Goal: Task Accomplishment & Management: Use online tool/utility

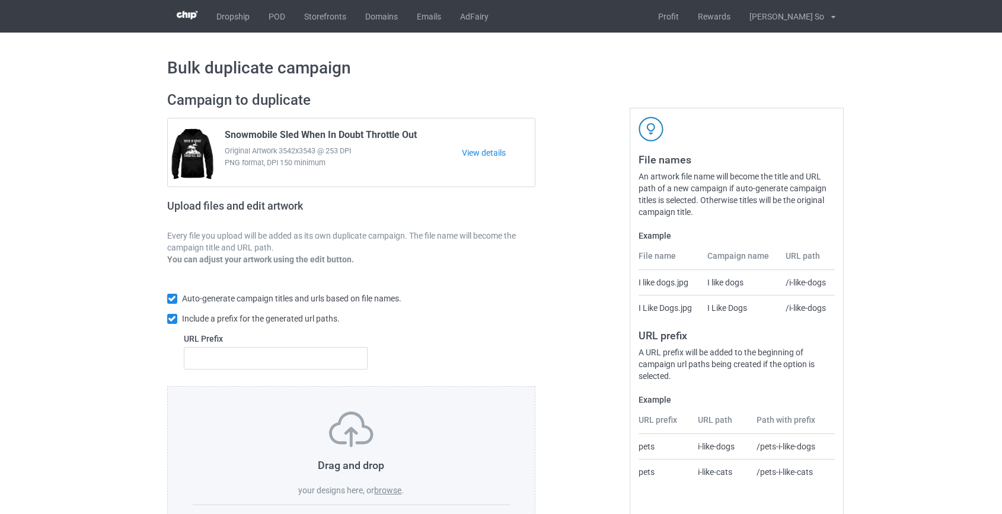
click at [379, 487] on label "browse" at bounding box center [387, 490] width 27 height 9
click at [0, 0] on input "browse" at bounding box center [0, 0] width 0 height 0
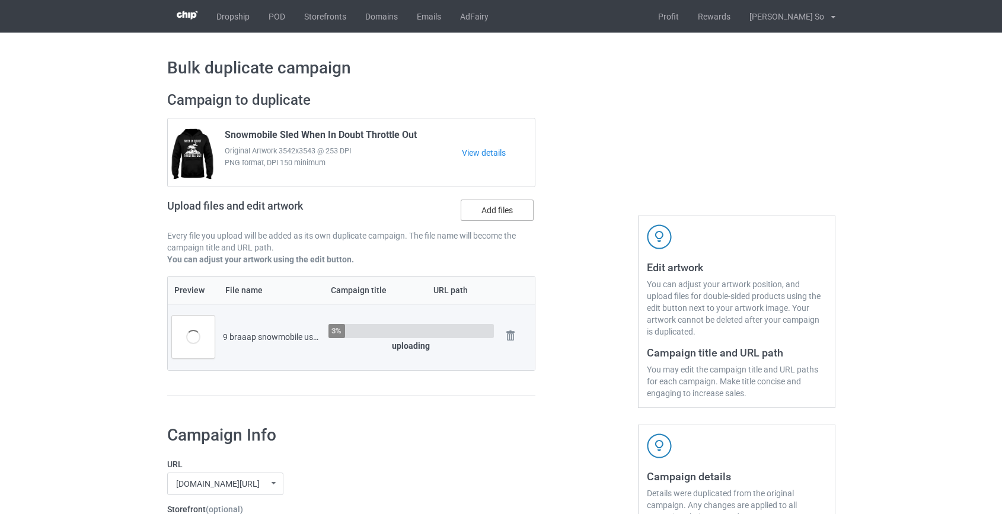
click at [510, 215] on label "Add files" at bounding box center [496, 210] width 73 height 21
click at [0, 0] on input "Add files" at bounding box center [0, 0] width 0 height 0
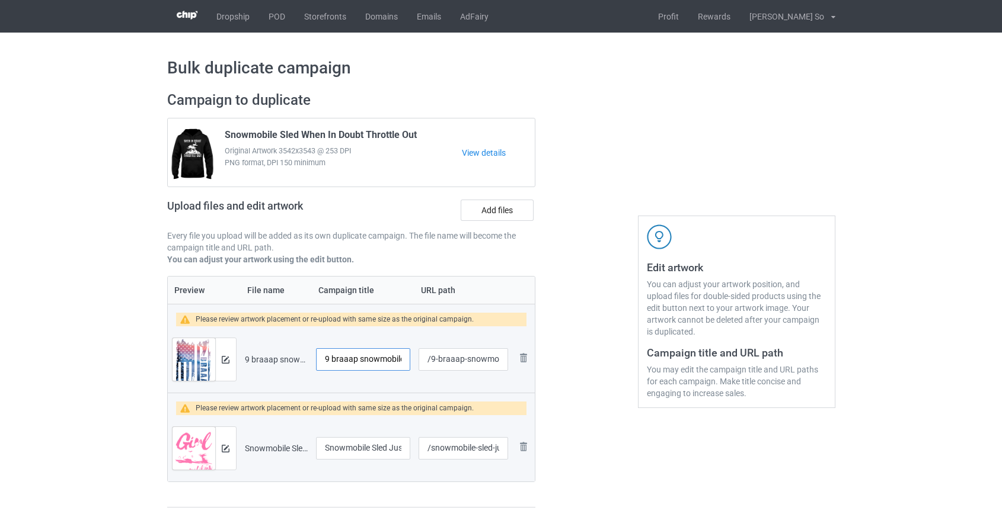
click at [369, 361] on input "9 braaap snowmobile usa flag" at bounding box center [363, 359] width 95 height 23
click at [332, 357] on input "9 braaap snowmobile usa flag" at bounding box center [363, 359] width 95 height 23
drag, startPoint x: 333, startPoint y: 359, endPoint x: 308, endPoint y: 361, distance: 25.6
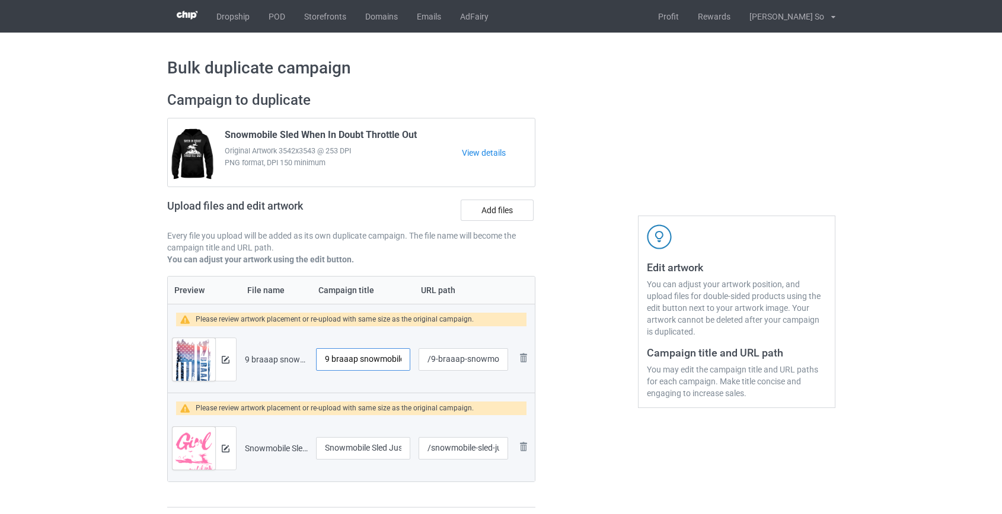
click at [308, 361] on tr "Preview and edit artwork 9 braaap snowmobile usa flag.png 9 braaap snowmobile u…" at bounding box center [351, 360] width 367 height 66
drag, startPoint x: 387, startPoint y: 447, endPoint x: 319, endPoint y: 447, distance: 67.6
click at [318, 447] on input "Snowmobile Sled Just A Girl Who Loves Snowmobiling" at bounding box center [363, 448] width 95 height 23
drag, startPoint x: 327, startPoint y: 359, endPoint x: 319, endPoint y: 361, distance: 7.9
click at [319, 361] on input "9 braaap snowmobile usa flag" at bounding box center [363, 359] width 95 height 23
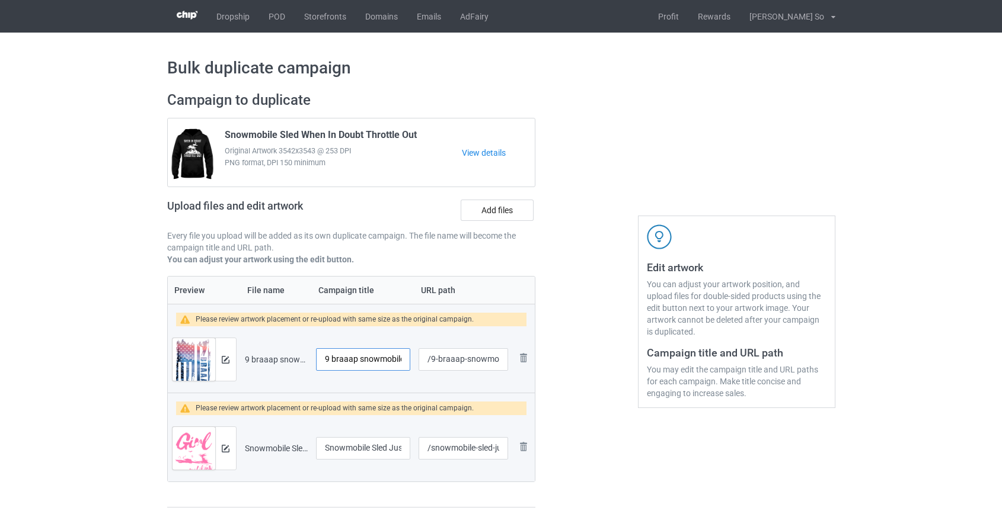
paste input "Snowmobile Sled"
click at [394, 367] on input "Snowmobile Sled braaap snowmobile usa flag" at bounding box center [363, 359] width 95 height 23
click at [378, 358] on input "Snowmobile Sled Braaap Snowmobile usa Flag" at bounding box center [363, 359] width 95 height 23
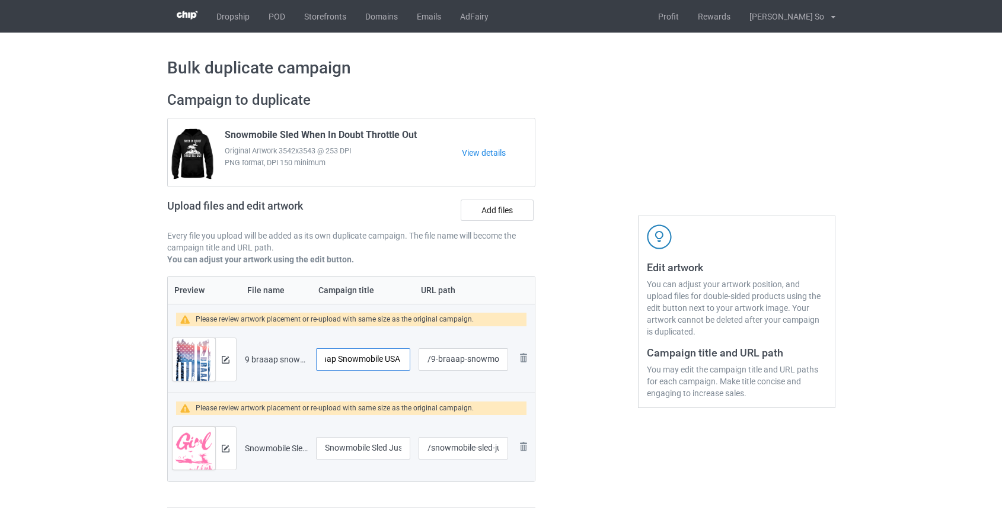
scroll to position [0, 82]
type input "Snowmobile Sled Braaap Snowmobile USA Flag"
click at [436, 357] on input "/9-braaap-snowmobile-usa-flag" at bounding box center [462, 359] width 89 height 23
drag, startPoint x: 476, startPoint y: 359, endPoint x: 485, endPoint y: 359, distance: 9.5
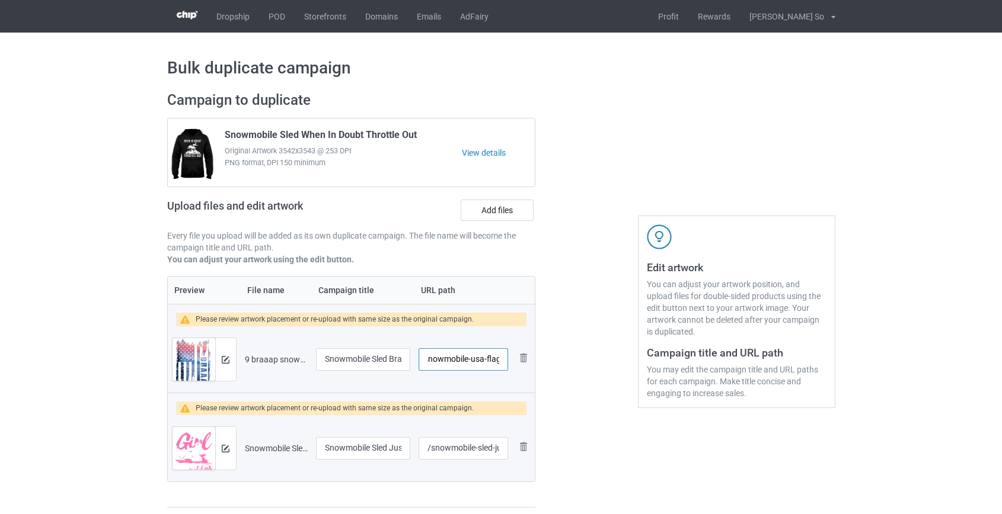
click at [485, 359] on input "/sled-braaap-snowmobile-usa-flag" at bounding box center [462, 359] width 89 height 23
click at [449, 356] on input "/sled-braaapflag" at bounding box center [462, 359] width 89 height 23
click at [494, 361] on input "/sledbraaapflag" at bounding box center [462, 359] width 89 height 23
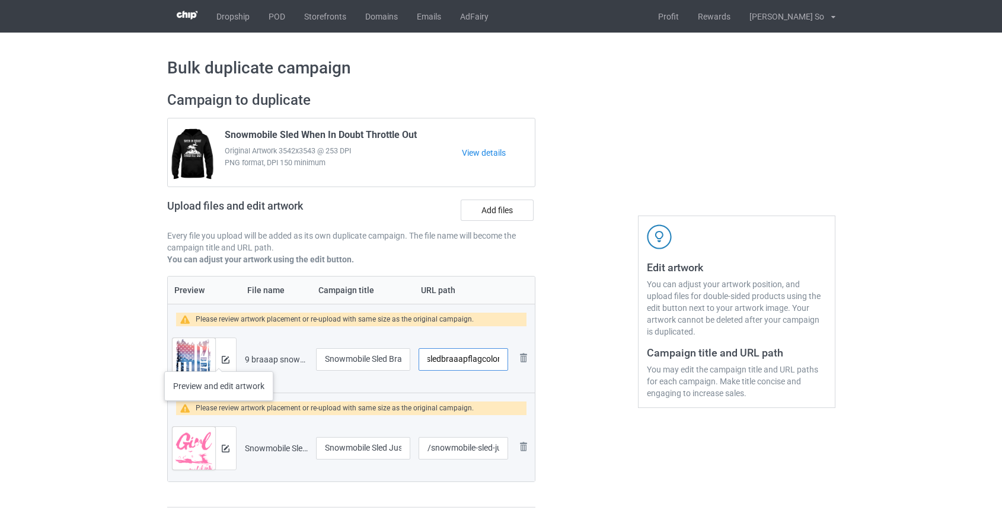
type input "/sledbraaapflagcolor"
click at [219, 360] on div at bounding box center [225, 359] width 21 height 43
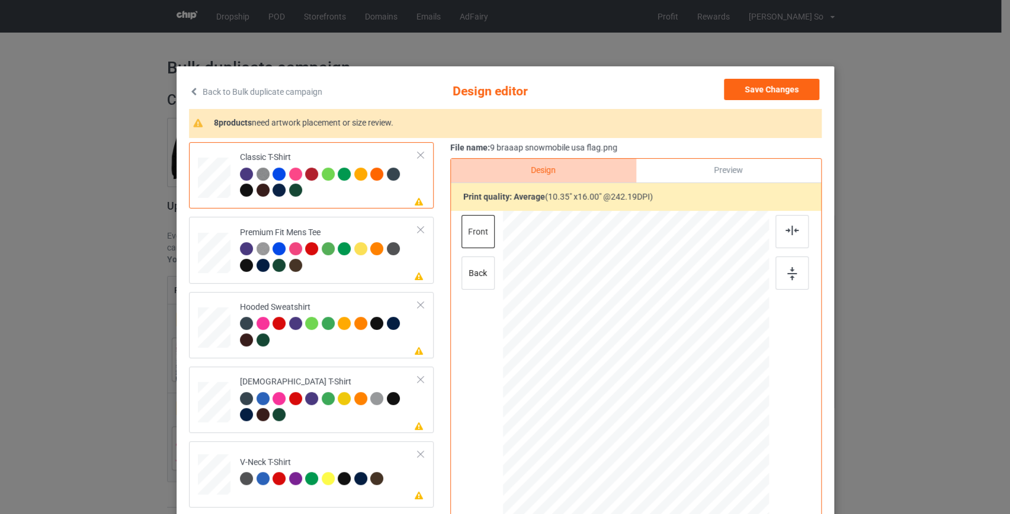
click at [240, 189] on div at bounding box center [246, 190] width 13 height 13
click at [237, 93] on link "Back to Bulk duplicate campaign" at bounding box center [255, 92] width 133 height 26
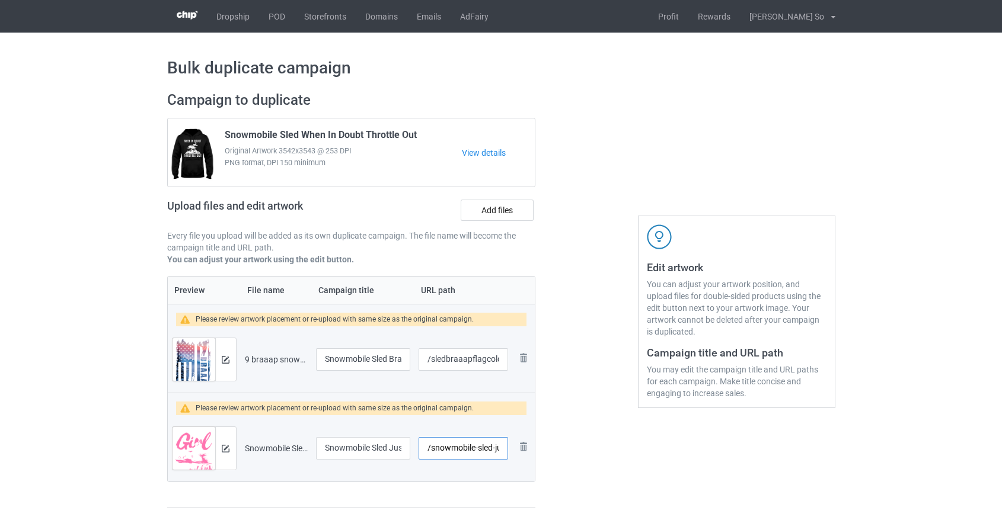
click at [459, 445] on input "/snowmobile-sled-just-a-girl-who-loves-snowmobiling" at bounding box center [462, 448] width 89 height 23
drag, startPoint x: 484, startPoint y: 447, endPoint x: 717, endPoint y: 500, distance: 239.5
click at [717, 500] on div "Campaign to duplicate Snowmobile Sled When In Doubt Throttle Out Original Artwo…" at bounding box center [501, 300] width 684 height 434
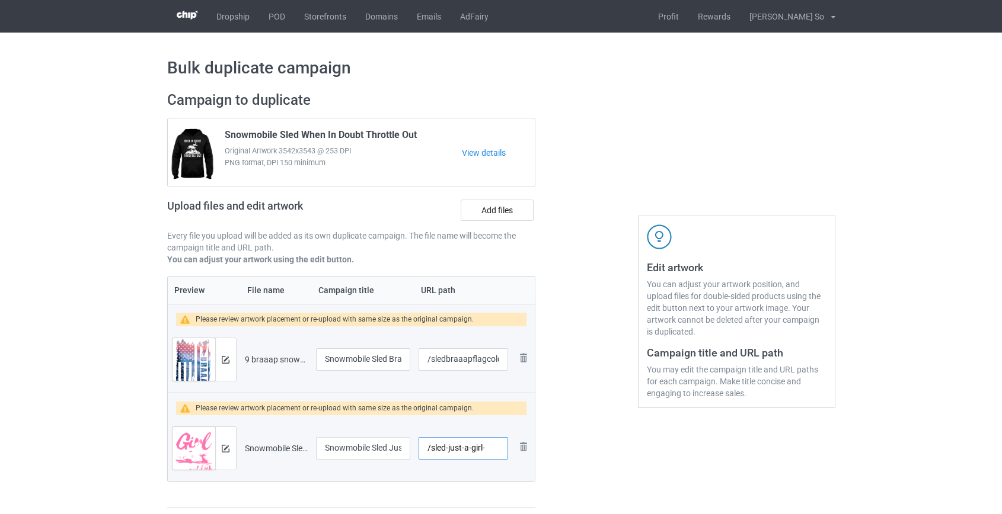
scroll to position [0, 0]
type input "/sled-justgirl"
click at [226, 444] on button at bounding box center [226, 448] width 8 height 9
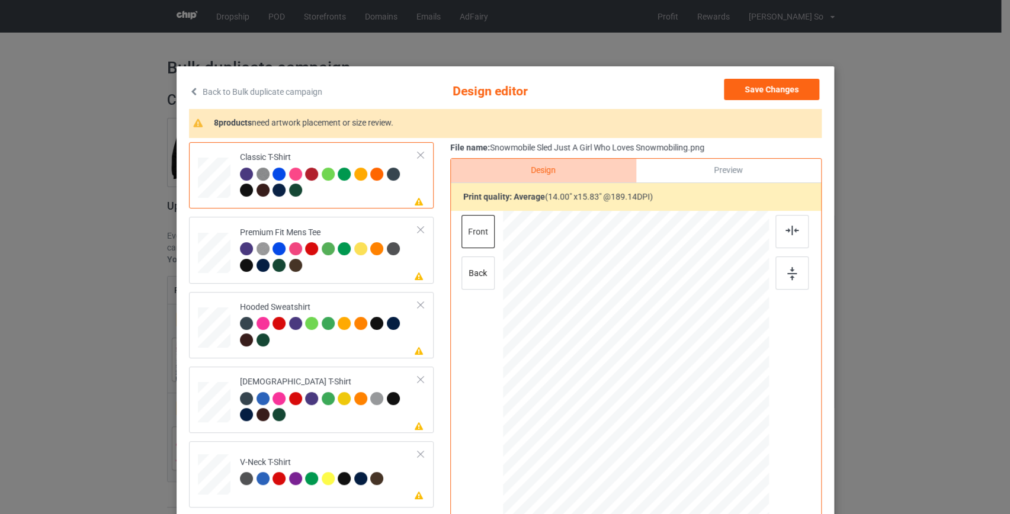
click at [226, 94] on link "Back to Bulk duplicate campaign" at bounding box center [255, 92] width 133 height 26
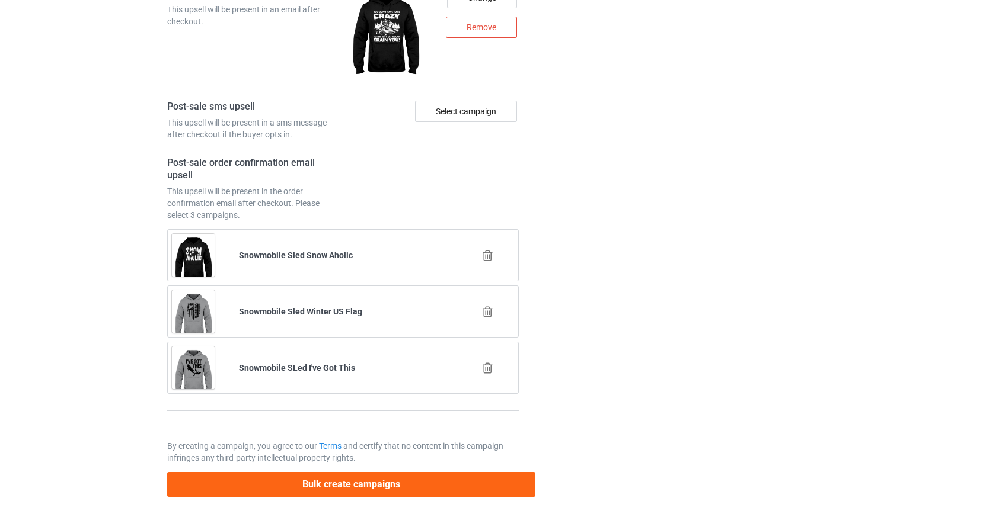
scroll to position [1735, 0]
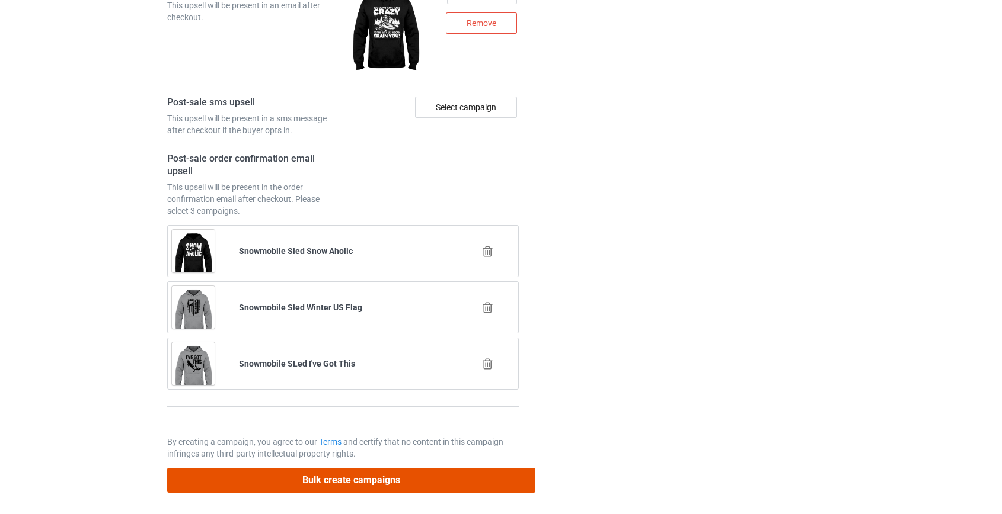
click at [365, 471] on button "Bulk create campaigns" at bounding box center [351, 480] width 369 height 24
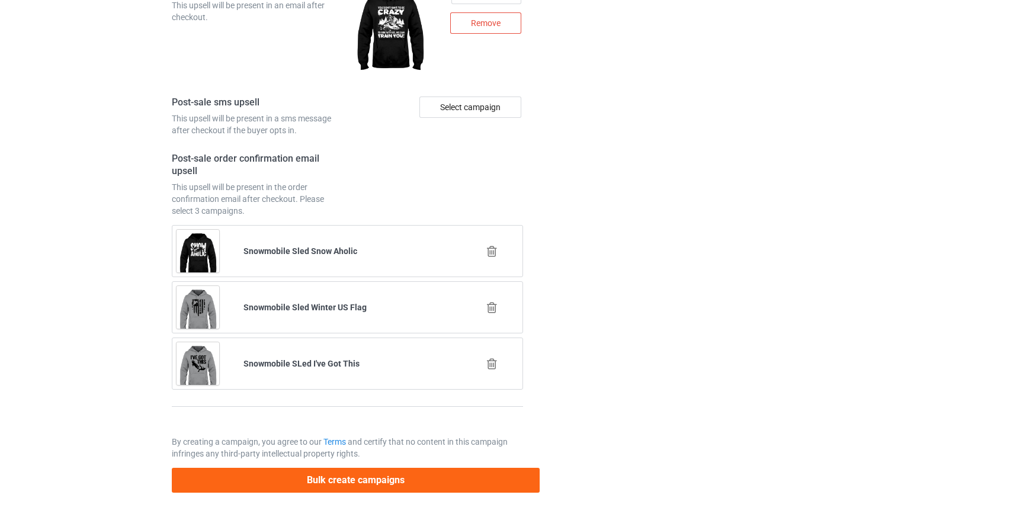
scroll to position [0, 0]
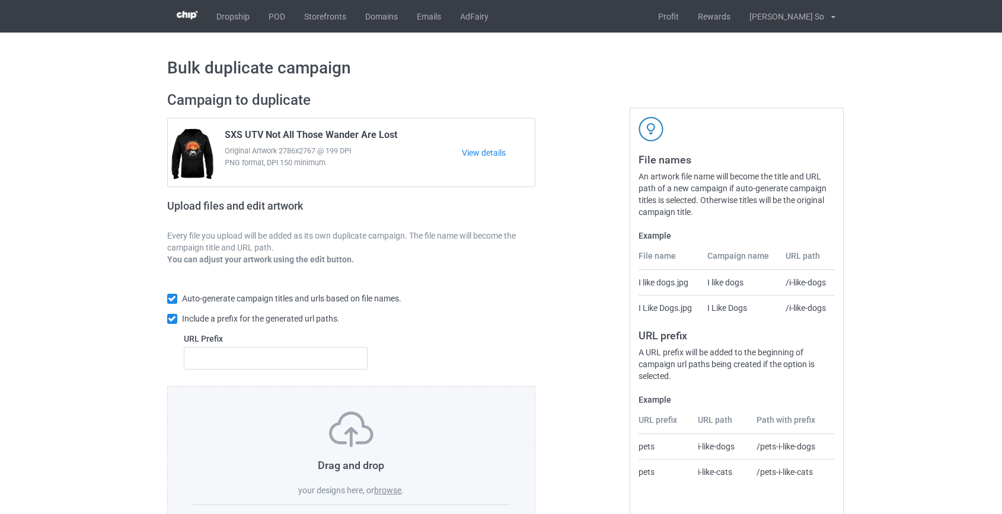
click at [383, 495] on label "browse" at bounding box center [387, 490] width 27 height 9
click at [0, 0] on input "browse" at bounding box center [0, 0] width 0 height 0
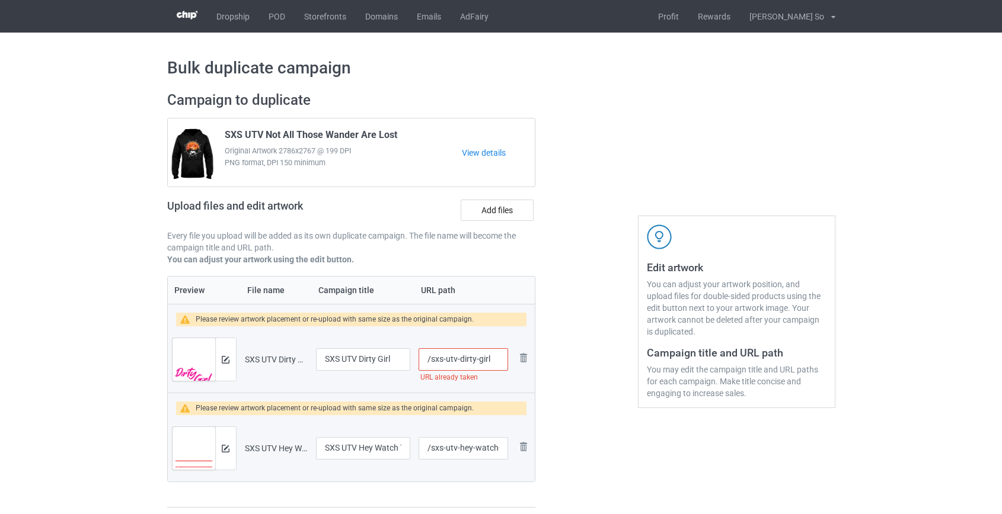
click at [447, 357] on input "/sxs-utv-dirty-girl" at bounding box center [462, 359] width 89 height 23
drag, startPoint x: 446, startPoint y: 359, endPoint x: 430, endPoint y: 361, distance: 16.3
click at [431, 361] on input "/sxs-utv-dirty-girl" at bounding box center [462, 359] width 89 height 23
type input "/utv-dirty-girl"
click at [449, 450] on input "/sxs-utv-hey-watch-this-well-this-ain-t-good" at bounding box center [462, 448] width 89 height 23
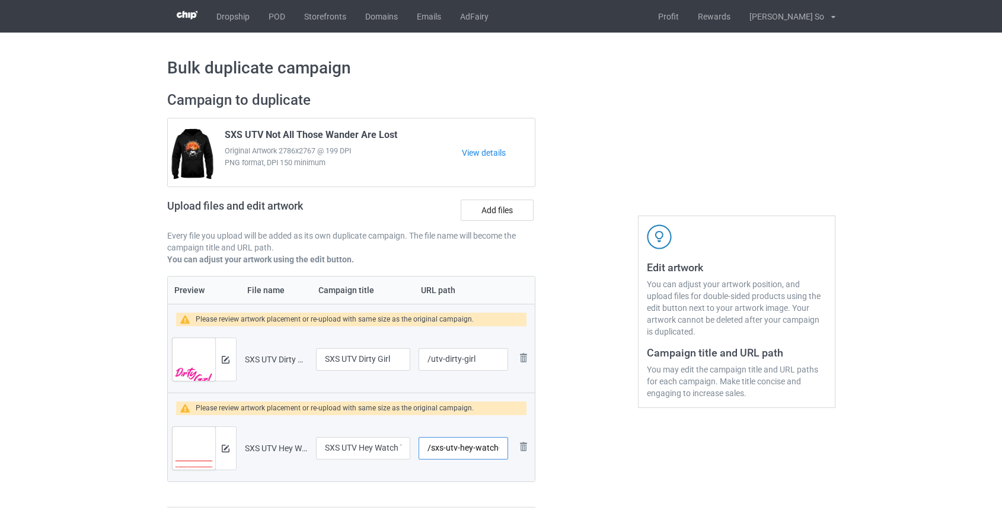
click at [449, 450] on input "/sxs-utv-hey-watch-this-well-this-ain-t-good" at bounding box center [462, 448] width 89 height 23
drag, startPoint x: 483, startPoint y: 446, endPoint x: 1032, endPoint y: 503, distance: 551.6
click at [1002, 503] on html "Dropship POD Storefronts Domains Emails AdFairy Profit Rewards [PERSON_NAME] So…" at bounding box center [501, 257] width 1002 height 514
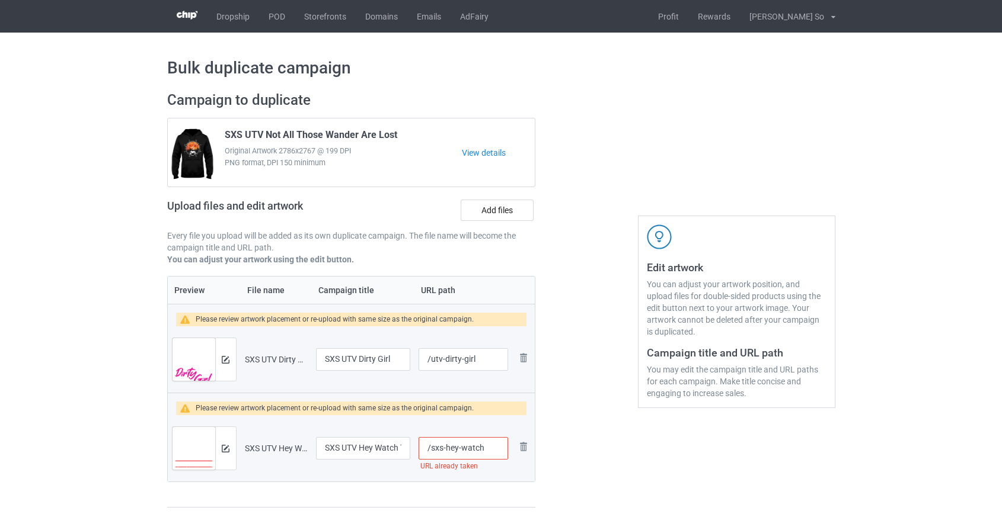
click at [462, 447] on input "/sxs-hey-watch" at bounding box center [462, 448] width 89 height 23
click at [446, 449] on input "/sxs-heywatch" at bounding box center [462, 448] width 89 height 23
type input "/sxsheywatch"
click at [217, 355] on div at bounding box center [225, 359] width 21 height 43
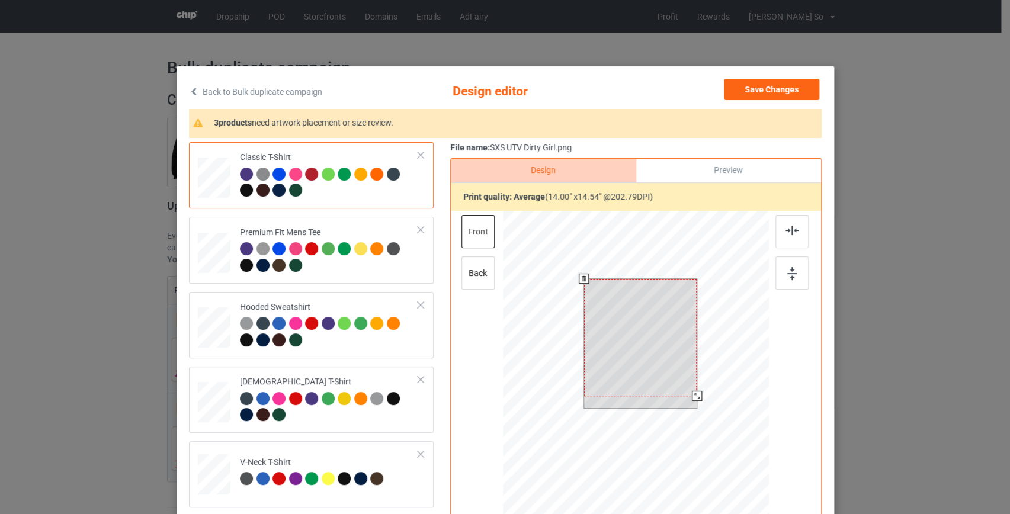
click at [694, 406] on div at bounding box center [636, 379] width 267 height 336
click at [784, 91] on button "Save Changes" at bounding box center [771, 89] width 95 height 21
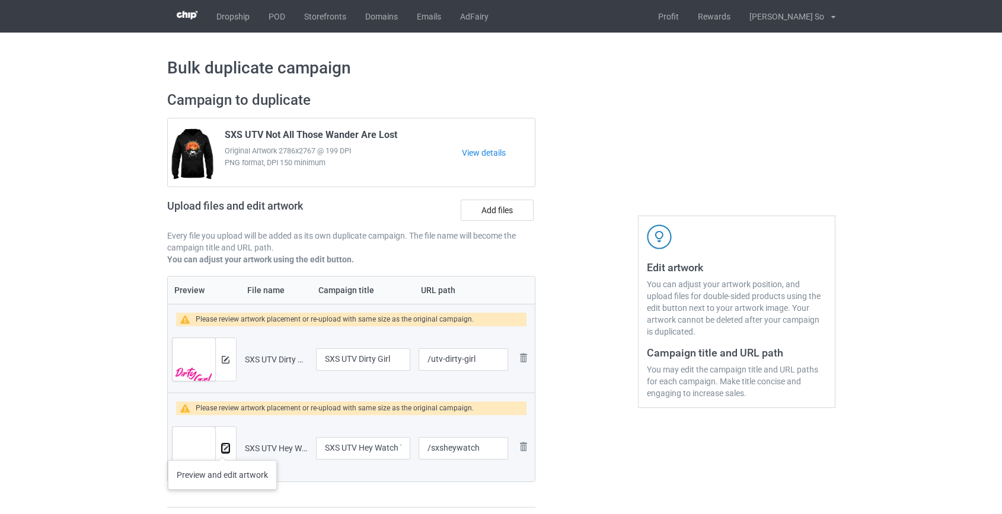
click at [222, 449] on img at bounding box center [226, 449] width 8 height 8
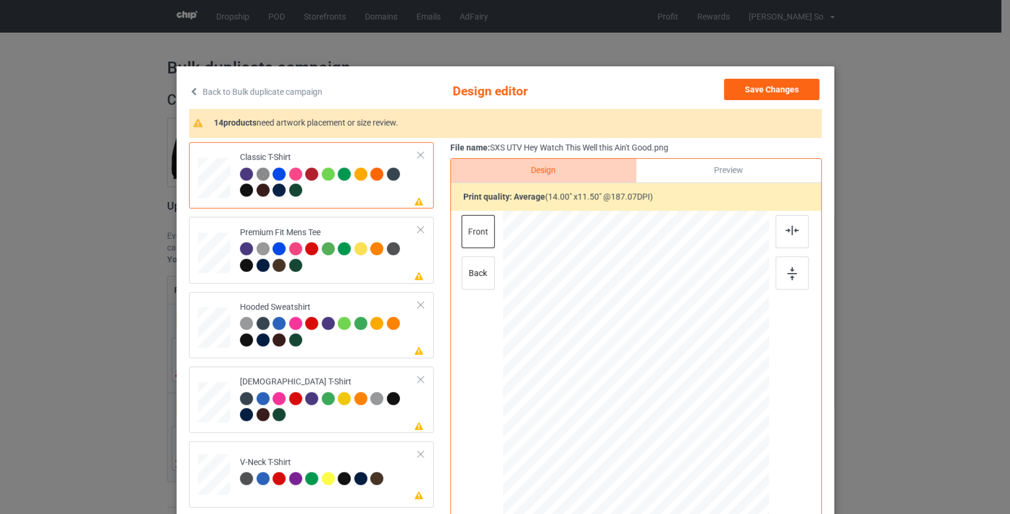
click at [265, 94] on link "Back to Bulk duplicate campaign" at bounding box center [255, 92] width 133 height 26
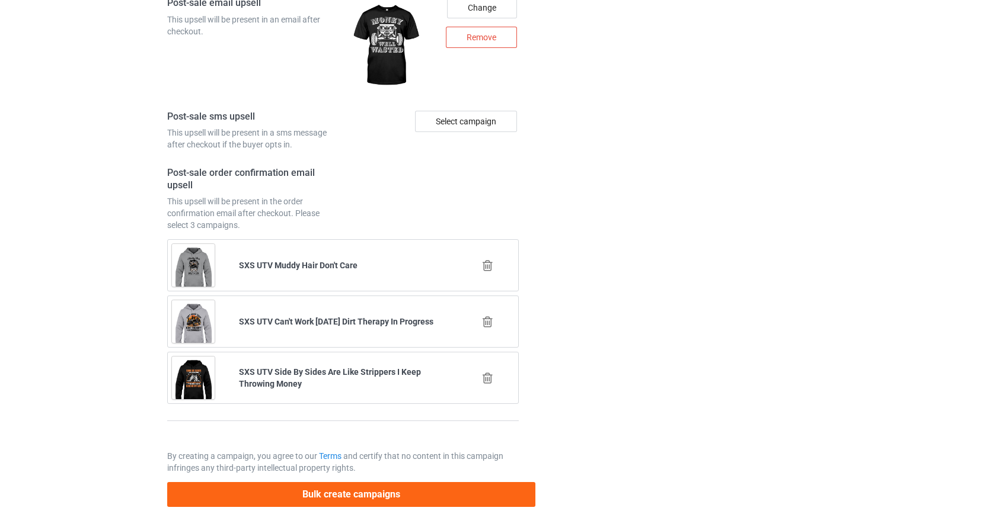
scroll to position [1735, 0]
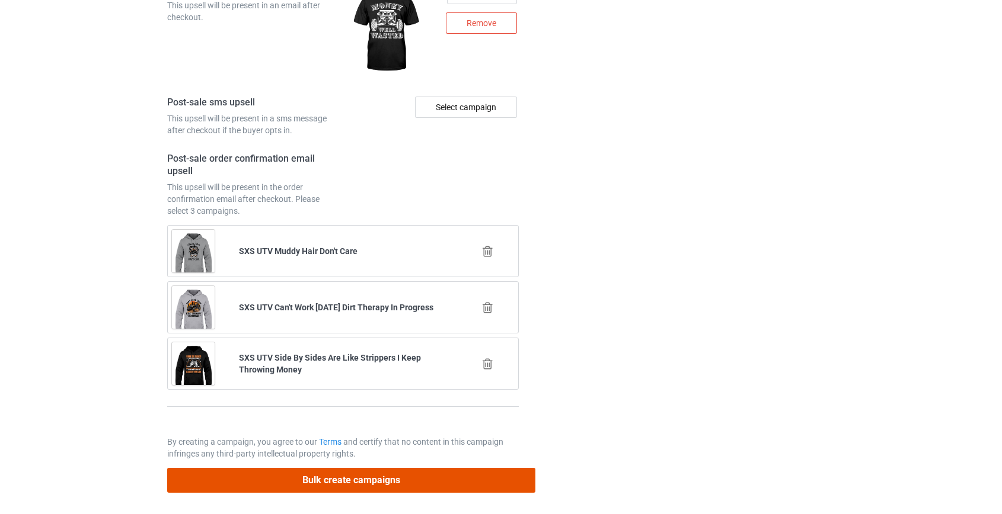
click at [361, 473] on button "Bulk create campaigns" at bounding box center [351, 480] width 369 height 24
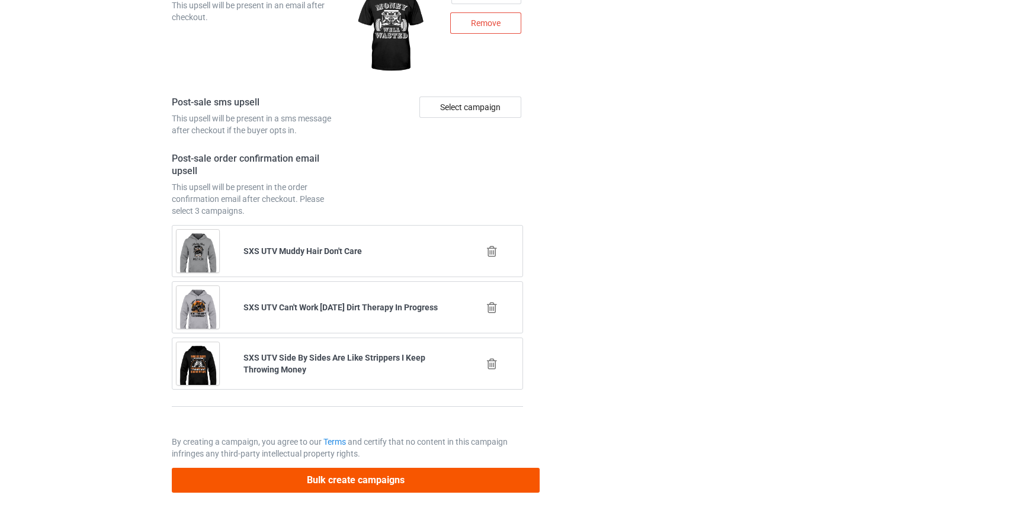
scroll to position [0, 0]
